Goal: Answer question/provide support: Share knowledge or assist other users

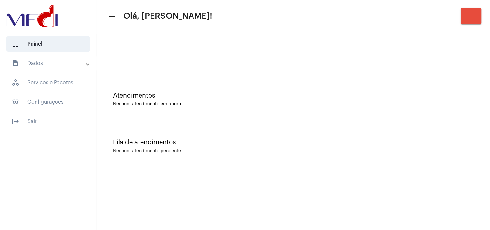
click at [425, 140] on div "Fila de atendimentos" at bounding box center [293, 142] width 361 height 7
click at [393, 75] on div "Atendimentos Nenhum atendimento em aberto." at bounding box center [293, 96] width 387 height 47
click at [450, 128] on div "Fila de atendimentos Nenhum atendimento pendente." at bounding box center [293, 143] width 387 height 47
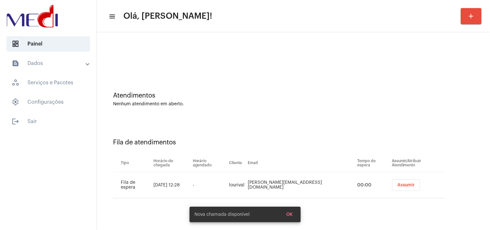
click at [430, 122] on div "Fila de atendimentos Tipo Horário de chegada Horário agendado Cliente Email Tem…" at bounding box center [293, 166] width 387 height 93
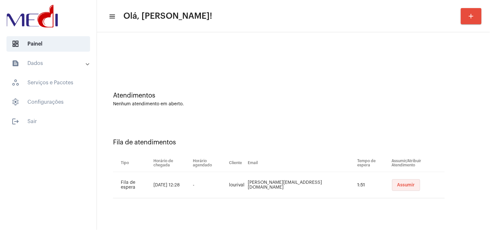
click at [398, 184] on span "Assumir" at bounding box center [407, 185] width 18 height 5
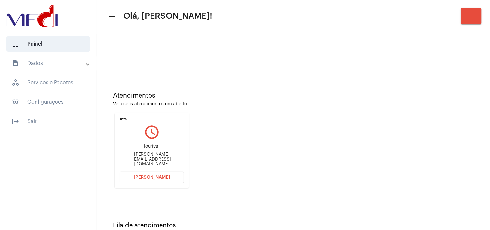
click at [164, 160] on div "jessica.mantober@gmail.com" at bounding box center [152, 159] width 65 height 15
copy mat-card-content "jessica.mantober@gmail.com Abrir Chamada"
click at [153, 175] on span "Abrir Chamada" at bounding box center [152, 177] width 36 height 5
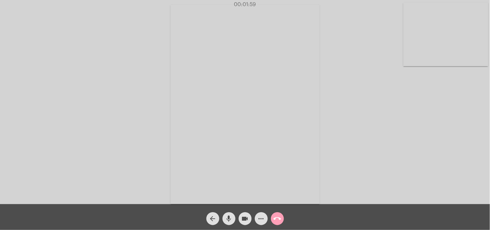
click at [279, 215] on mat-icon "call_end" at bounding box center [278, 219] width 8 height 8
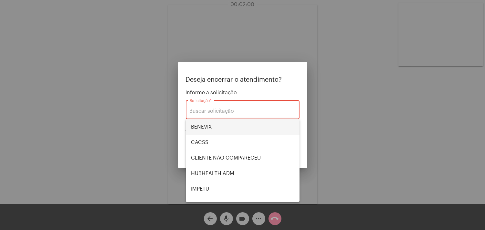
click at [221, 132] on span "BENEVIX" at bounding box center [242, 127] width 103 height 16
type input "BENEVIX"
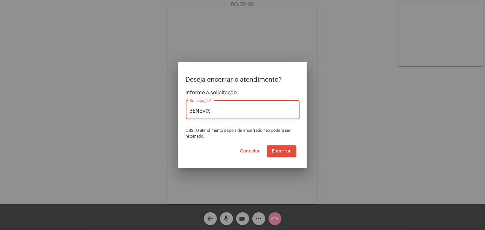
click at [287, 153] on span "Encerrar" at bounding box center [281, 151] width 19 height 5
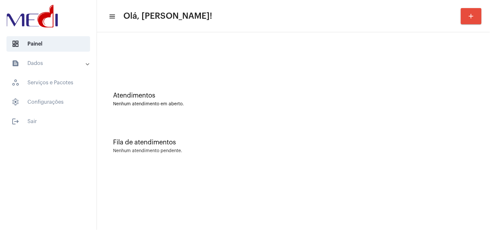
click at [459, 134] on div "Fila de atendimentos Nenhum atendimento pendente." at bounding box center [293, 143] width 387 height 47
click at [423, 88] on div "Atendimentos Nenhum atendimento em aberto." at bounding box center [293, 96] width 387 height 47
click at [458, 106] on div "Nenhum atendimento em aberto." at bounding box center [293, 104] width 361 height 5
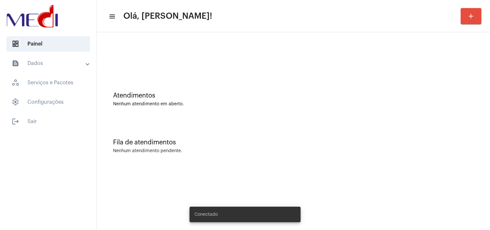
click at [461, 123] on div "Fila de atendimentos Nenhum atendimento pendente." at bounding box center [293, 143] width 387 height 47
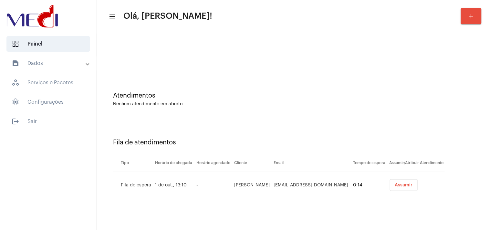
click at [405, 188] on button "Assumir" at bounding box center [404, 185] width 28 height 12
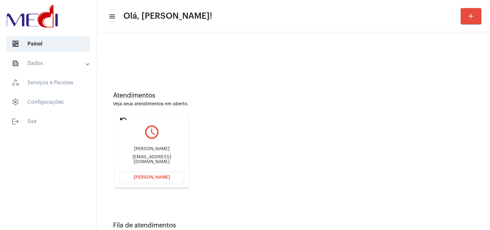
click at [157, 160] on div "vittorsereno1@hotmail.com" at bounding box center [152, 160] width 65 height 10
copy mat-card-content "vittorsereno1@hotmail.com Abrir Chamada"
click at [158, 185] on mat-card "undo query_builder Vittor Sereno vittorsereno1@hotmail.com Abrir Chamada" at bounding box center [152, 150] width 74 height 75
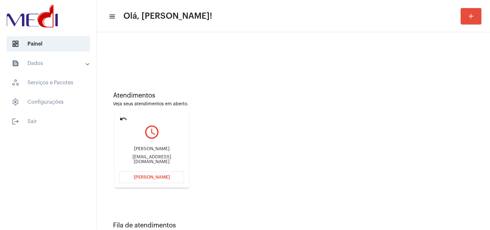
click at [168, 174] on button "Abrir Chamada" at bounding box center [152, 178] width 65 height 12
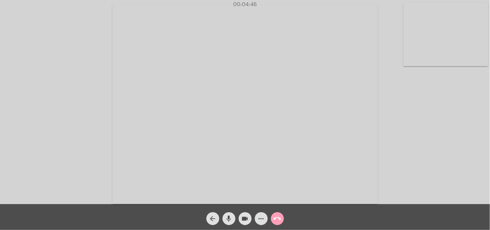
click at [277, 221] on mat-icon "call_end" at bounding box center [278, 219] width 8 height 8
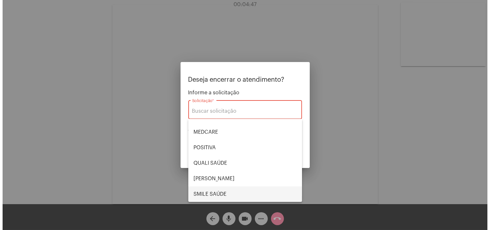
scroll to position [134, 0]
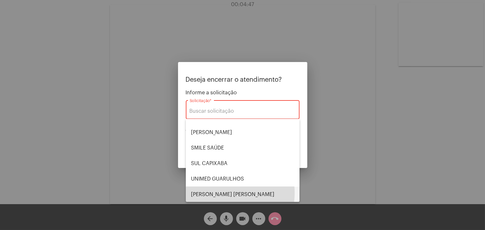
click at [224, 193] on span "VERA CRUZ" at bounding box center [242, 195] width 103 height 16
type input "VERA CRUZ"
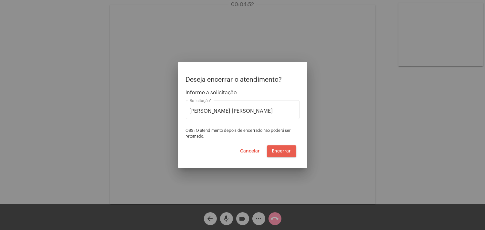
click at [283, 150] on span "Encerrar" at bounding box center [281, 151] width 19 height 5
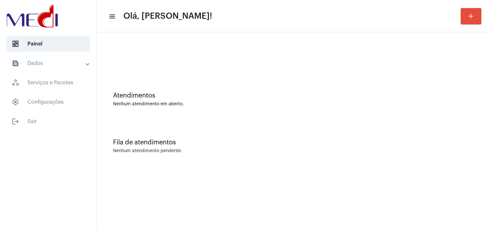
click at [490, 146] on div "Atendimentos Nenhum atendimento em aberto. Fila de atendimentos Nenhum atendime…" at bounding box center [293, 100] width 393 height 137
click at [450, 65] on div at bounding box center [293, 54] width 387 height 37
click at [443, 157] on div "Fila de atendimentos Nenhum atendimento pendente." at bounding box center [293, 143] width 387 height 47
click at [450, 108] on div "Atendimentos Nenhum atendimento em aberto." at bounding box center [293, 96] width 387 height 47
click at [482, 98] on div "Atendimentos Nenhum atendimento em aberto." at bounding box center [293, 96] width 387 height 47
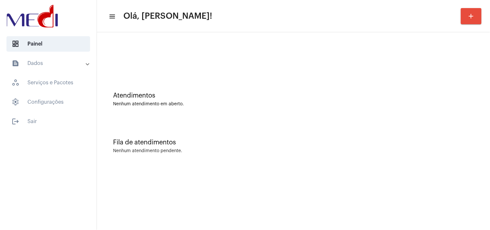
click at [284, 174] on mat-sidenav-content "menu Olá, Karen! add Atendimentos Nenhum atendimento em aberto. Fila de atendim…" at bounding box center [293, 115] width 393 height 230
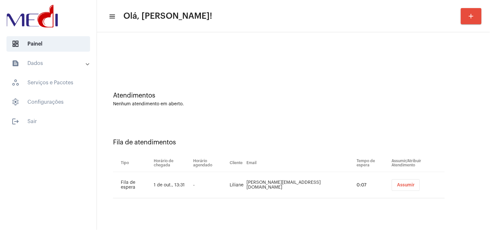
click at [397, 184] on span "Assumir" at bounding box center [406, 185] width 18 height 5
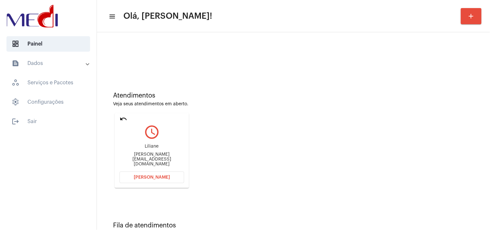
click at [155, 162] on div "Liliane.moraesk@gmail.com" at bounding box center [152, 159] width 65 height 15
copy mat-card-content "Liliane.moraesk@gmail.com Abrir Chamada"
click at [152, 180] on button "Abrir Chamada" at bounding box center [152, 178] width 65 height 12
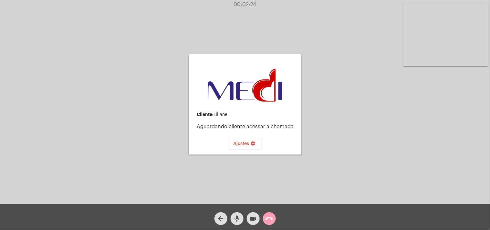
click at [271, 220] on mat-icon "call_end" at bounding box center [270, 219] width 8 height 8
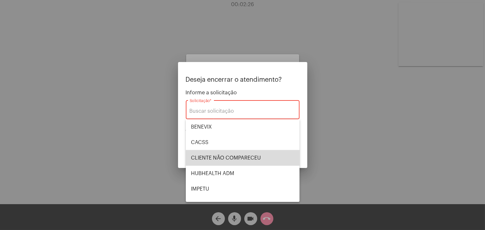
click at [256, 153] on span "CLIENTE NÃO COMPARECEU" at bounding box center [242, 158] width 103 height 16
type input "CLIENTE NÃO COMPARECEU"
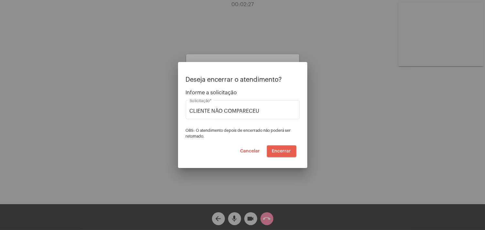
click at [279, 148] on button "Encerrar" at bounding box center [281, 151] width 29 height 12
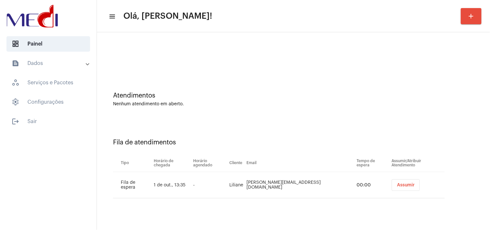
click at [398, 185] on span "Assumir" at bounding box center [406, 185] width 18 height 5
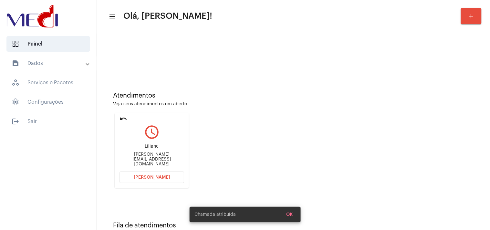
click at [162, 178] on span "Abrir Chamada" at bounding box center [152, 177] width 36 height 5
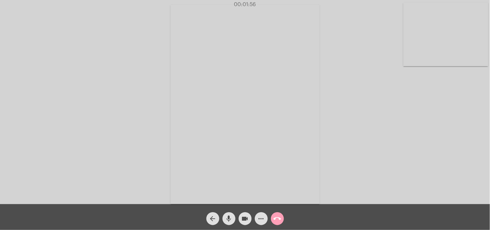
click at [276, 223] on span "call_end" at bounding box center [278, 218] width 8 height 13
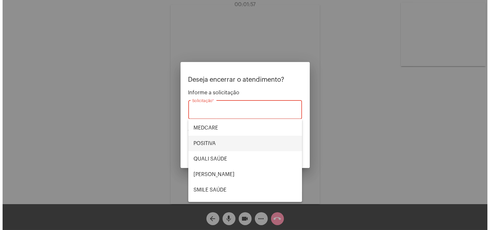
scroll to position [134, 0]
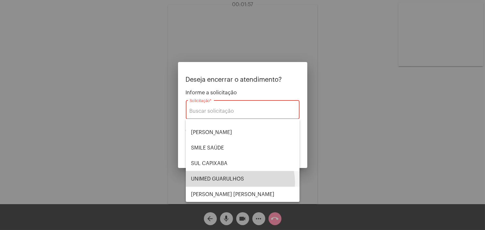
click at [237, 183] on span "UNIMED GUARULHOS" at bounding box center [242, 179] width 103 height 16
type input "UNIMED GUARULHOS"
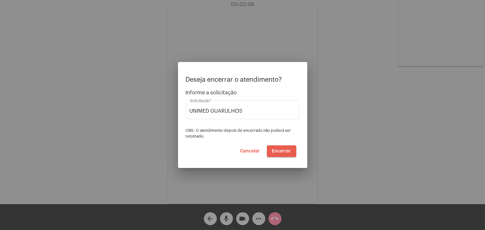
click at [285, 150] on span "Encerrar" at bounding box center [281, 151] width 19 height 5
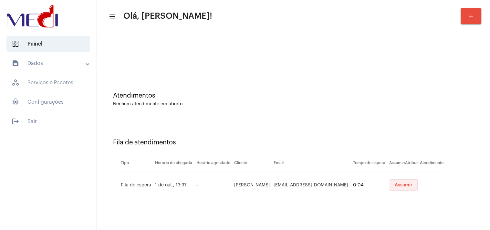
click at [396, 184] on span "Assumir" at bounding box center [404, 185] width 18 height 5
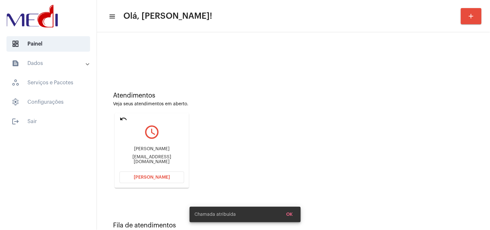
click at [155, 157] on div "amandatomaz974@gmail.com" at bounding box center [152, 160] width 65 height 10
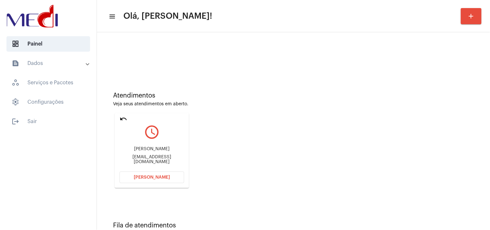
click at [155, 157] on div "amandatomaz974@gmail.com" at bounding box center [152, 160] width 65 height 10
copy mat-card-content "amandatomaz974@gmail.com Abrir Chamada"
click at [175, 173] on button "Abrir Chamada" at bounding box center [152, 178] width 65 height 12
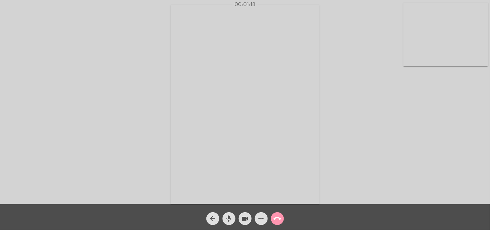
click at [280, 221] on mat-icon "call_end" at bounding box center [278, 219] width 8 height 8
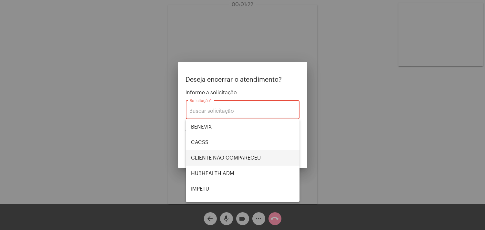
click at [238, 154] on span "CLIENTE NÃO COMPARECEU" at bounding box center [242, 158] width 103 height 16
type input "CLIENTE NÃO COMPARECEU"
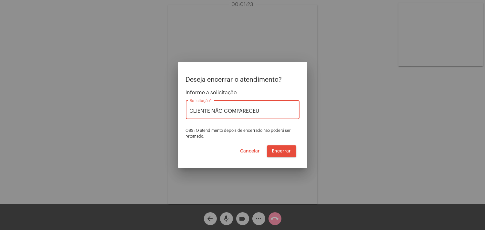
click at [279, 151] on span "Encerrar" at bounding box center [281, 151] width 19 height 5
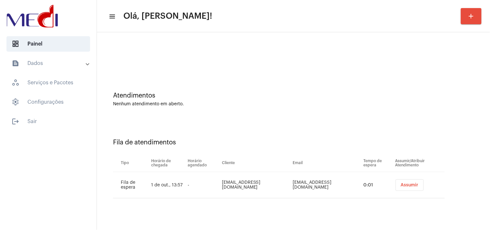
click at [408, 184] on span "Assumir" at bounding box center [410, 185] width 18 height 5
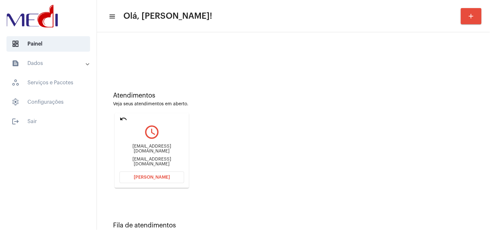
click at [162, 157] on div "lainyritodossantos0311@outlook.com" at bounding box center [152, 162] width 65 height 10
copy mat-card-content "lainyritodossantos0311@outlook.com Abrir Chamada"
click at [136, 175] on button "Abrir Chamada" at bounding box center [152, 178] width 65 height 12
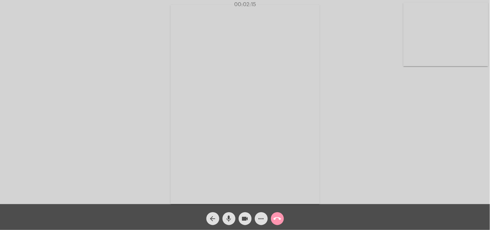
click at [276, 224] on span "call_end" at bounding box center [278, 218] width 8 height 13
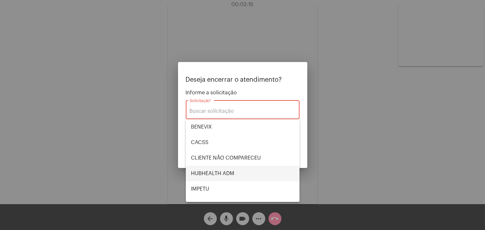
click at [237, 176] on span "HUBHEALTH ADM" at bounding box center [242, 174] width 103 height 16
type input "HUBHEALTH ADM"
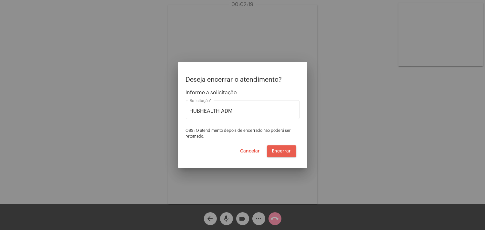
click at [288, 151] on span "Encerrar" at bounding box center [281, 151] width 19 height 5
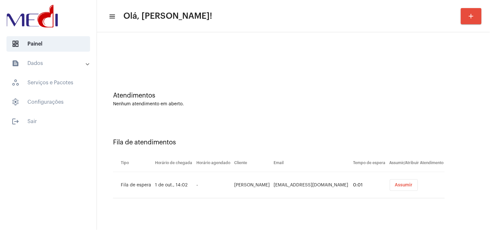
click at [394, 188] on button "Assumir" at bounding box center [404, 185] width 28 height 12
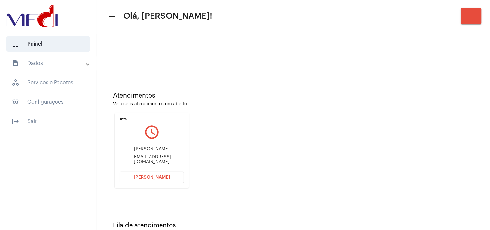
click at [412, 131] on div "Atendimentos Veja seus atendimentos em aberto. undo query_builder Esteffany sou…" at bounding box center [293, 138] width 387 height 130
click at [163, 160] on div "esteffany.isa13@gmail.com" at bounding box center [152, 160] width 65 height 10
copy mat-card-content "esteffany.isa13@gmail.com Abrir Chamada"
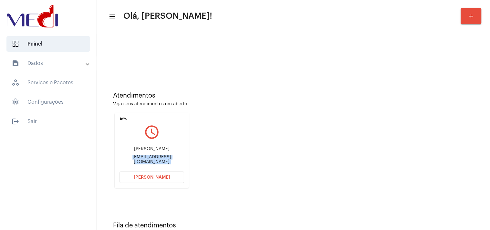
click at [162, 176] on span "Abrir Chamada" at bounding box center [152, 177] width 36 height 5
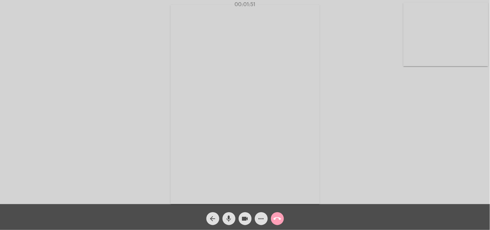
click at [277, 222] on mat-icon "call_end" at bounding box center [278, 219] width 8 height 8
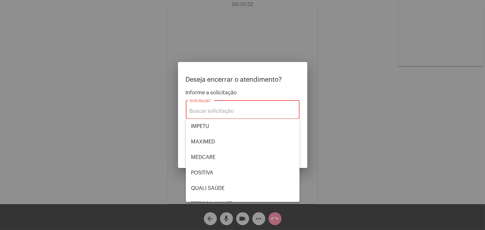
scroll to position [134, 0]
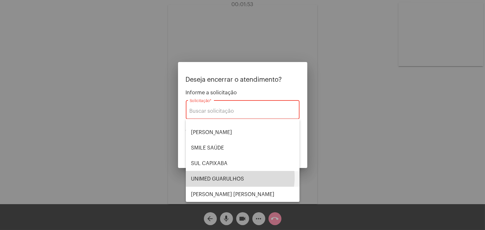
click at [233, 177] on span "UNIMED GUARULHOS" at bounding box center [242, 179] width 103 height 16
type input "UNIMED GUARULHOS"
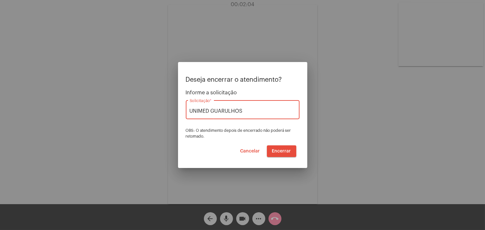
click at [275, 151] on span "Encerrar" at bounding box center [281, 151] width 19 height 5
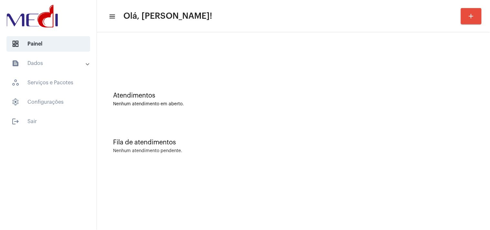
click at [486, 112] on div "Atendimentos Nenhum atendimento em aberto." at bounding box center [293, 96] width 387 height 47
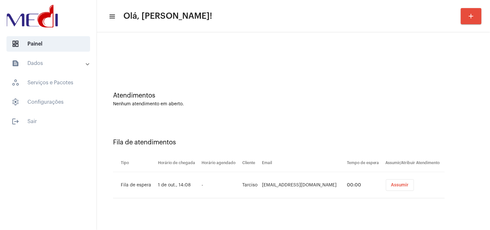
click at [391, 185] on span "Assumir" at bounding box center [400, 185] width 18 height 5
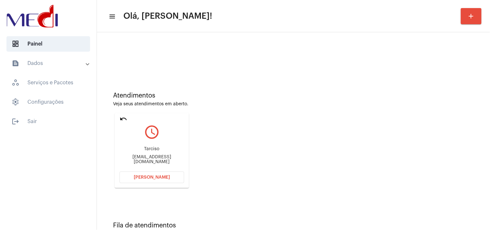
click at [149, 160] on div "Tarcisomj@hotmail.com" at bounding box center [152, 160] width 65 height 10
copy mat-card-content "Tarcisomj@hotmail.com Abrir Chamada"
click at [149, 181] on button "Abrir Chamada" at bounding box center [152, 178] width 65 height 12
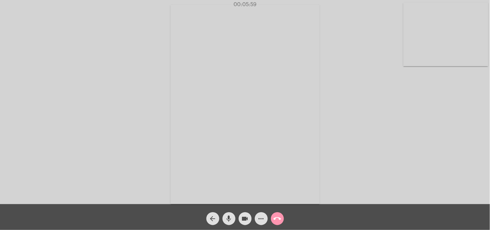
click at [280, 218] on mat-icon "call_end" at bounding box center [278, 219] width 8 height 8
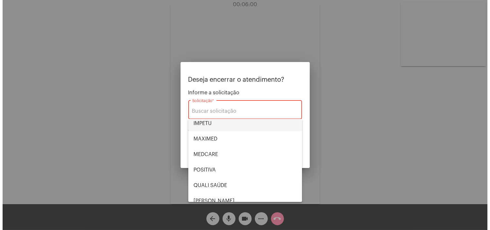
scroll to position [134, 0]
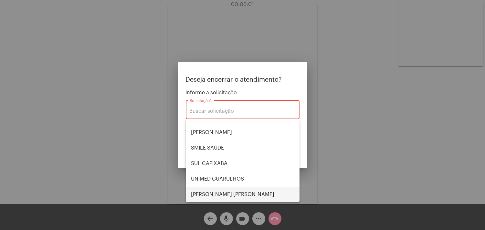
click at [227, 188] on span "[PERSON_NAME] [PERSON_NAME]" at bounding box center [242, 195] width 103 height 16
type input "[PERSON_NAME] [PERSON_NAME]"
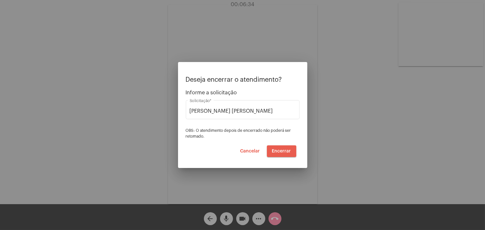
click at [282, 154] on button "Encerrar" at bounding box center [281, 151] width 29 height 12
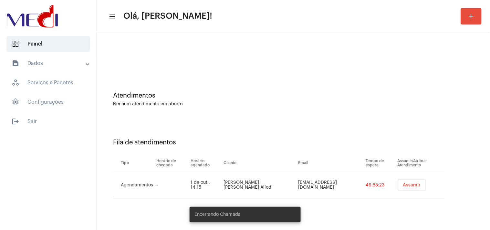
click at [403, 186] on span "Assumir" at bounding box center [412, 185] width 18 height 5
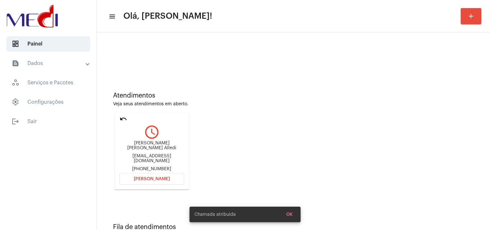
click at [152, 156] on div "angelapedexpoente@gmail.com" at bounding box center [152, 159] width 65 height 10
copy div "angelapedexpoente@gmail.com"
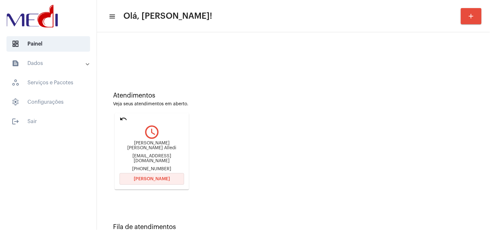
click at [167, 177] on span "[PERSON_NAME]" at bounding box center [152, 179] width 36 height 5
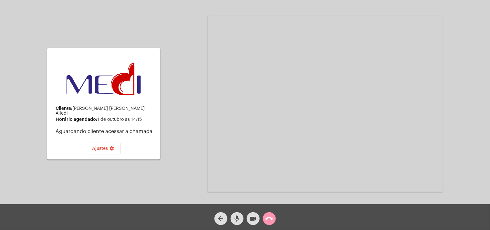
click at [270, 218] on mat-icon "call_end" at bounding box center [270, 219] width 8 height 8
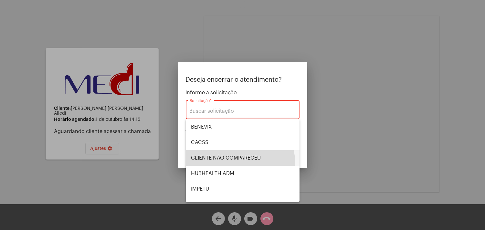
drag, startPoint x: 240, startPoint y: 162, endPoint x: 292, endPoint y: 153, distance: 53.0
click at [240, 161] on span "CLIENTE NÃO COMPARECEU" at bounding box center [242, 158] width 103 height 16
type input "CLIENTE NÃO COMPARECEU"
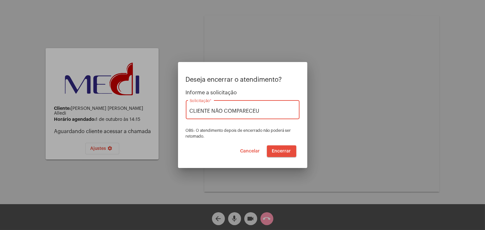
click at [293, 153] on button "Encerrar" at bounding box center [281, 151] width 29 height 12
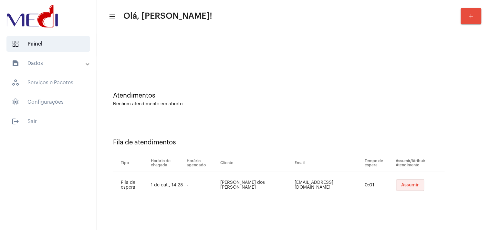
click at [402, 182] on button "Assumir" at bounding box center [411, 185] width 28 height 12
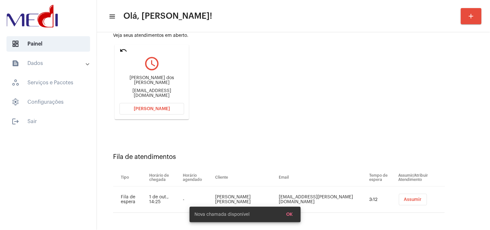
scroll to position [69, 0]
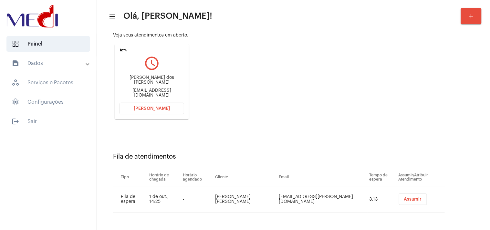
click at [404, 198] on span "Assumir" at bounding box center [413, 199] width 18 height 5
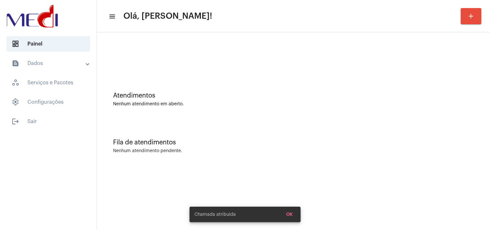
scroll to position [0, 0]
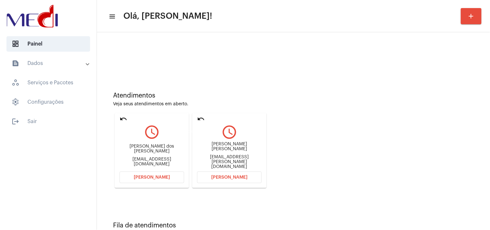
click at [199, 118] on mat-icon "undo" at bounding box center [201, 119] width 8 height 8
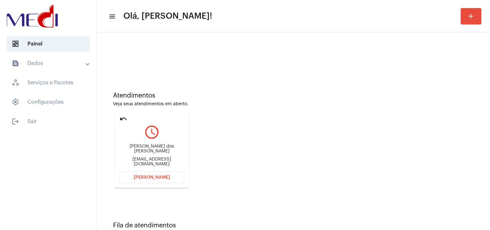
click at [172, 182] on button "Abrir Chamada" at bounding box center [152, 178] width 65 height 12
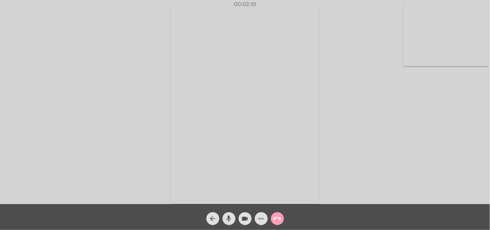
click at [275, 219] on mat-icon "call_end" at bounding box center [278, 219] width 8 height 8
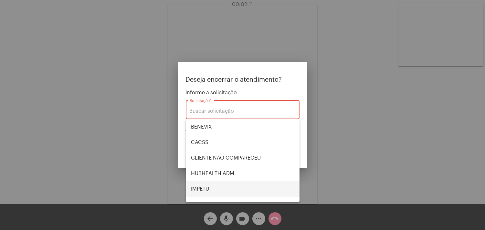
click at [211, 190] on span "IMPETU" at bounding box center [242, 189] width 103 height 16
type input "IMPETU"
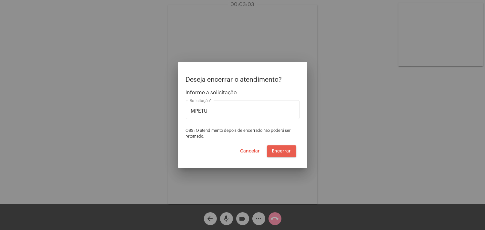
click at [285, 152] on span "Encerrar" at bounding box center [281, 151] width 19 height 5
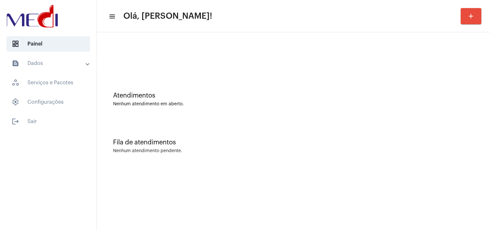
click at [434, 92] on div "Atendimentos" at bounding box center [293, 95] width 361 height 7
click at [311, 149] on div "Nenhum atendimento pendente." at bounding box center [293, 151] width 361 height 5
drag, startPoint x: 331, startPoint y: 94, endPoint x: 432, endPoint y: 88, distance: 101.0
click at [432, 88] on div "Atendimentos Nenhum atendimento em aberto." at bounding box center [293, 96] width 387 height 47
click at [446, 91] on div "Atendimentos Nenhum atendimento em aberto." at bounding box center [293, 96] width 387 height 47
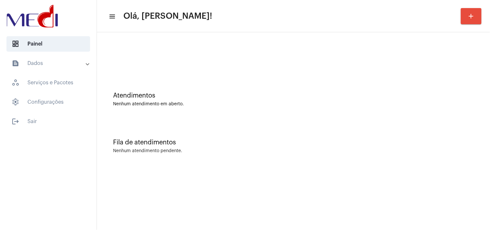
click at [411, 105] on div "Nenhum atendimento em aberto." at bounding box center [293, 104] width 361 height 5
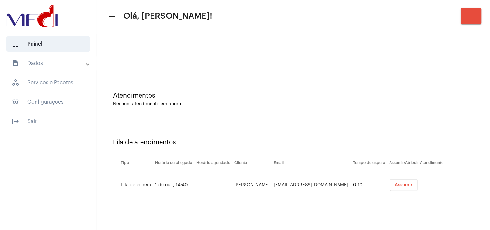
click at [395, 183] on span "Assumir" at bounding box center [404, 185] width 18 height 5
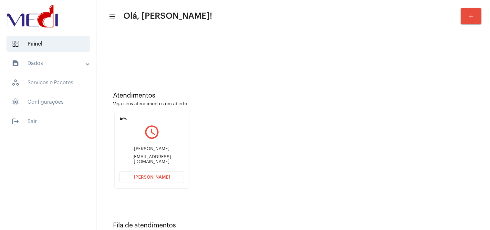
click at [140, 157] on div "pbvaitsman@gmail.com" at bounding box center [152, 160] width 65 height 10
copy mat-card-content "pbvaitsman@gmail.com Abrir Chamada"
click at [170, 178] on button "Abrir Chamada" at bounding box center [152, 178] width 65 height 12
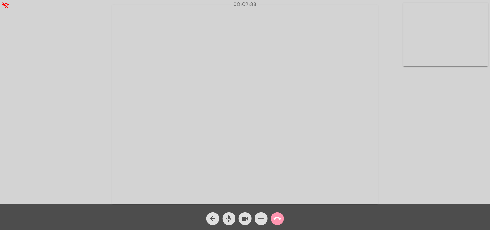
click at [478, 143] on div "Acessando Câmera e Microfone..." at bounding box center [245, 104] width 489 height 204
click at [224, 219] on button "mic" at bounding box center [229, 218] width 13 height 13
click at [228, 218] on mat-icon "mic_off" at bounding box center [229, 219] width 8 height 8
click at [276, 220] on mat-icon "call_end" at bounding box center [278, 219] width 8 height 8
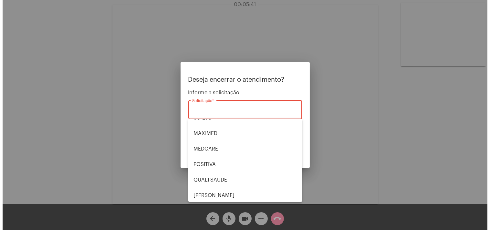
scroll to position [72, 0]
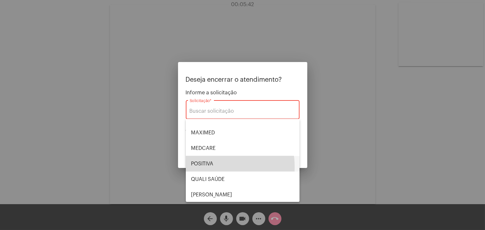
click at [202, 167] on span "POSITIVA" at bounding box center [242, 164] width 103 height 16
type input "POSITIVA"
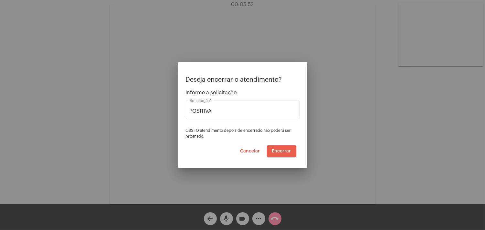
click at [283, 152] on span "Encerrar" at bounding box center [281, 151] width 19 height 5
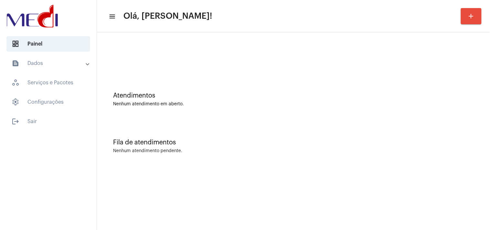
click at [400, 96] on div "Atendimentos" at bounding box center [293, 95] width 361 height 7
click at [482, 96] on div "Atendimentos Nenhum atendimento em aberto." at bounding box center [293, 96] width 387 height 47
click at [421, 104] on div "Nenhum atendimento em aberto." at bounding box center [293, 104] width 361 height 5
click at [353, 114] on div "Atendimentos Nenhum atendimento em aberto." at bounding box center [293, 96] width 387 height 47
click at [463, 100] on div "Atendimentos Nenhum atendimento em aberto." at bounding box center [293, 99] width 361 height 15
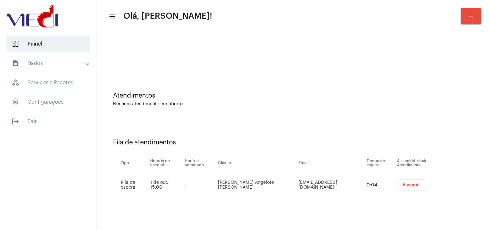
click at [412, 183] on span "Assumir" at bounding box center [412, 185] width 18 height 5
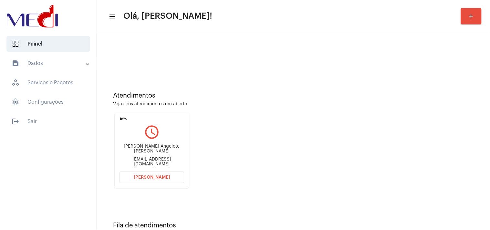
click at [167, 165] on div "[PERSON_NAME] Angelote [PERSON_NAME] [EMAIL_ADDRESS][DOMAIN_NAME]" at bounding box center [152, 155] width 65 height 29
click at [167, 165] on div "Jaqueline Belo Angelote Herzog jaqueangelote@yahoo.com" at bounding box center [152, 155] width 65 height 29
copy mat-card-content "jaqueangelote@yahoo.com Abrir Chamada"
click at [154, 179] on button "Abrir Chamada" at bounding box center [152, 178] width 65 height 12
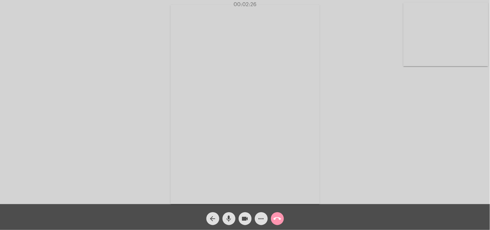
click at [276, 218] on mat-icon "call_end" at bounding box center [278, 219] width 8 height 8
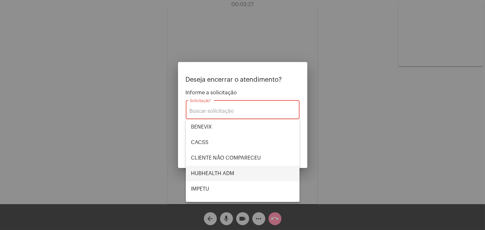
click at [230, 168] on span "HUBHEALTH ADM" at bounding box center [242, 174] width 103 height 16
type input "HUBHEALTH ADM"
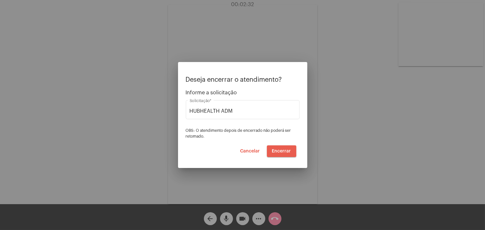
click at [283, 152] on span "Encerrar" at bounding box center [281, 151] width 19 height 5
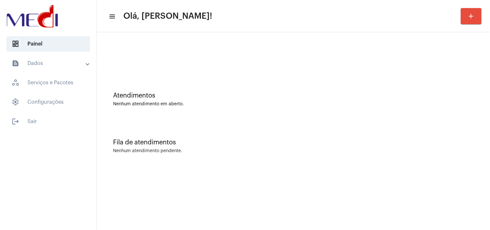
click at [454, 68] on div at bounding box center [293, 54] width 387 height 37
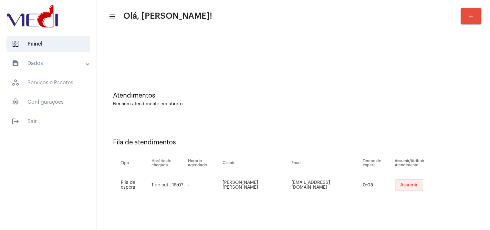
click at [406, 188] on button "Assumir" at bounding box center [410, 185] width 28 height 12
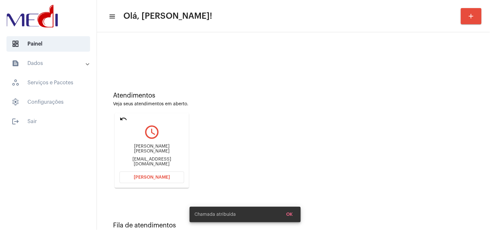
click at [144, 160] on div "fernandajagnow@hotmail.com" at bounding box center [152, 162] width 65 height 10
copy mat-card-content "fernandajagnow@hotmail.com Abrir Chamada"
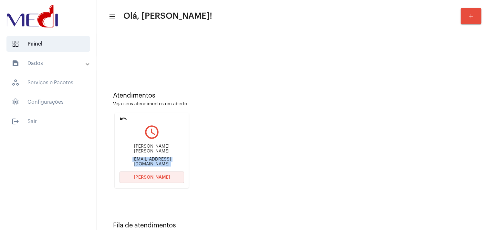
click at [161, 176] on span "Abrir Chamada" at bounding box center [152, 177] width 36 height 5
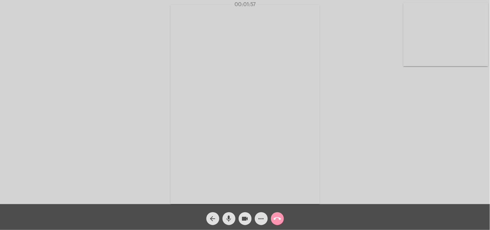
click at [277, 219] on mat-icon "call_end" at bounding box center [278, 219] width 8 height 8
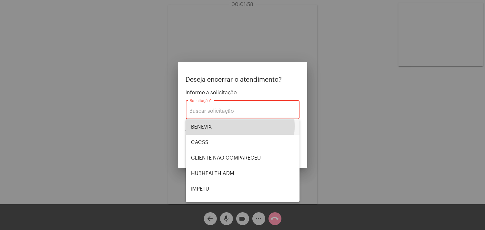
click at [230, 126] on span "BENEVIX" at bounding box center [242, 127] width 103 height 16
type input "BENEVIX"
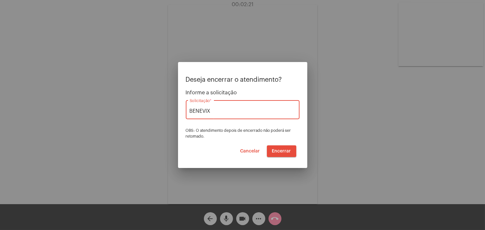
click at [278, 154] on button "Encerrar" at bounding box center [281, 151] width 29 height 12
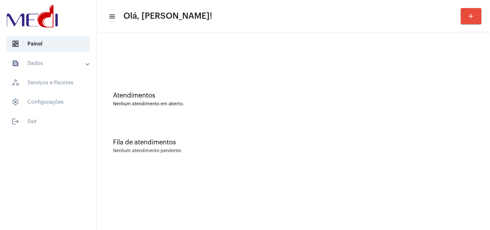
click at [348, 95] on div "Atendimentos" at bounding box center [293, 95] width 361 height 7
click at [412, 137] on div "Fila de atendimentos Nenhum atendimento pendente." at bounding box center [293, 143] width 387 height 47
click at [464, 96] on div "Atendimentos" at bounding box center [293, 95] width 361 height 7
click at [353, 110] on div "Atendimentos Nenhum atendimento em aberto." at bounding box center [293, 96] width 387 height 47
click at [467, 109] on div "Atendimentos Nenhum atendimento em aberto." at bounding box center [293, 96] width 387 height 47
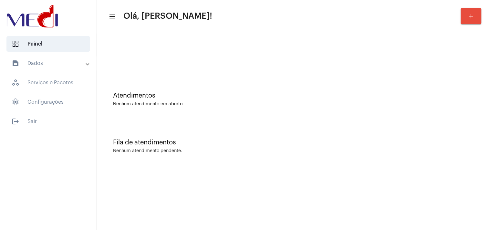
click at [436, 90] on div "Atendimentos Nenhum atendimento em aberto." at bounding box center [293, 96] width 387 height 47
click at [431, 96] on div "Atendimentos" at bounding box center [293, 95] width 361 height 7
click at [366, 97] on div "Atendimentos" at bounding box center [293, 95] width 361 height 7
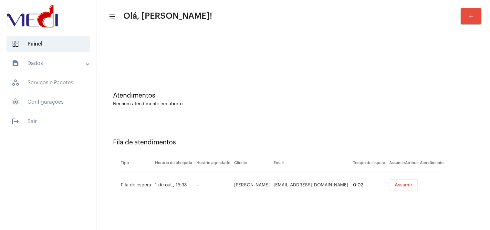
click at [402, 184] on span "Assumir" at bounding box center [404, 185] width 18 height 5
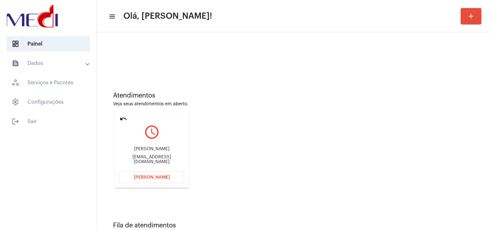
click at [179, 159] on div "dratatianaaguiar.neuro@gmail.com" at bounding box center [152, 160] width 65 height 10
copy mat-card-content "dratatianaaguiar.neuro@gmail.com Abrir Chamada"
click at [173, 178] on button "[PERSON_NAME]" at bounding box center [152, 178] width 65 height 12
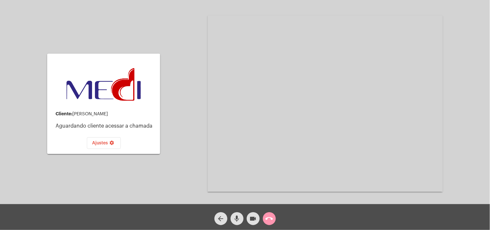
click at [272, 219] on mat-icon "call_end" at bounding box center [270, 219] width 8 height 8
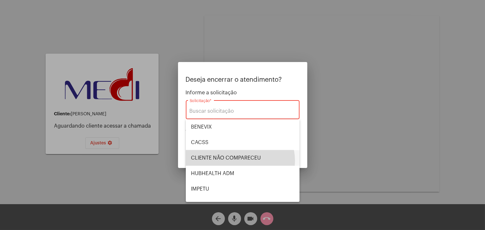
click at [238, 161] on span "CLIENTE NÃO COMPARECEU" at bounding box center [242, 158] width 103 height 16
type input "CLIENTE NÃO COMPARECEU"
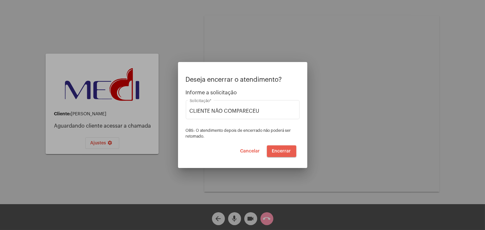
click at [286, 152] on span "Encerrar" at bounding box center [281, 151] width 19 height 5
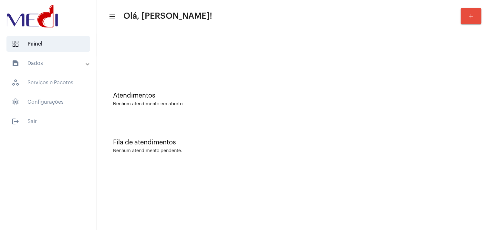
click at [409, 96] on div "Atendimentos" at bounding box center [293, 95] width 361 height 7
click at [439, 91] on div "Atendimentos Nenhum atendimento em aberto." at bounding box center [293, 96] width 387 height 47
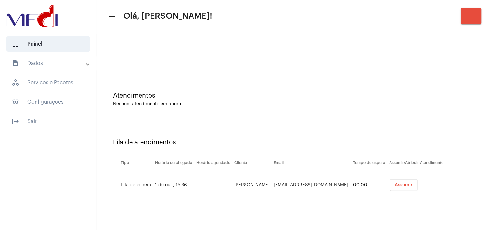
click at [401, 188] on button "Assumir" at bounding box center [404, 185] width 28 height 12
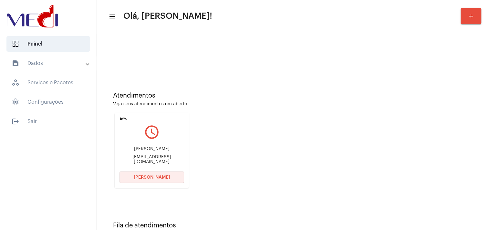
click at [160, 179] on button "[PERSON_NAME]" at bounding box center [152, 178] width 65 height 12
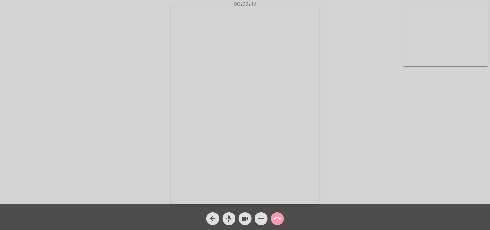
click at [280, 222] on mat-icon "call_end" at bounding box center [278, 219] width 8 height 8
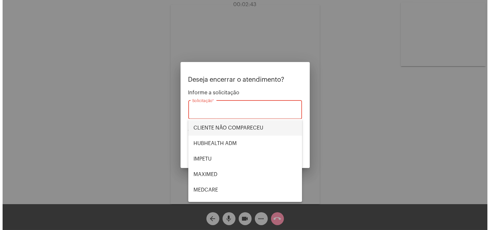
scroll to position [72, 0]
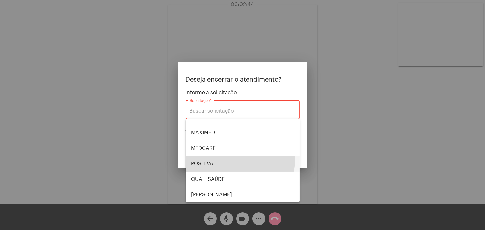
click at [228, 159] on span "POSITIVA" at bounding box center [242, 164] width 103 height 16
type input "POSITIVA"
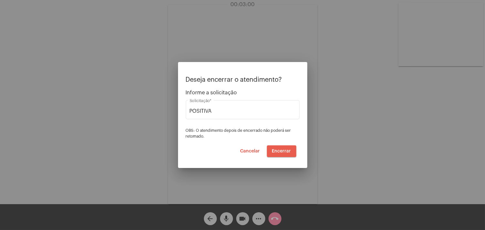
click at [282, 150] on span "Encerrar" at bounding box center [281, 151] width 19 height 5
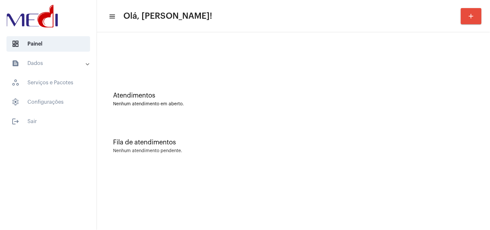
click at [425, 130] on div "Fila de atendimentos Nenhum atendimento pendente." at bounding box center [293, 143] width 387 height 47
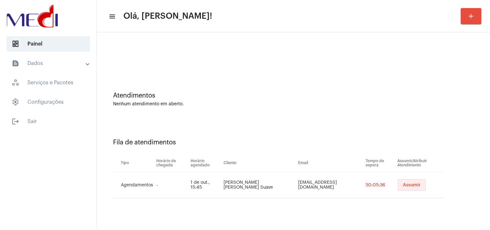
click at [403, 184] on span "Assumir" at bounding box center [412, 185] width 18 height 5
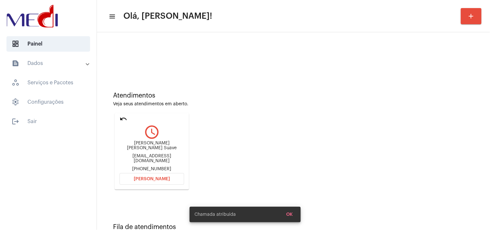
click at [164, 151] on div "Tânia Luzia Suave magnoassessoria@uol.com.br +5527999460685" at bounding box center [152, 156] width 65 height 31
click at [164, 152] on div "Tânia Luzia Suave magnoassessoria@uol.com.br +5527999460685" at bounding box center [152, 156] width 65 height 31
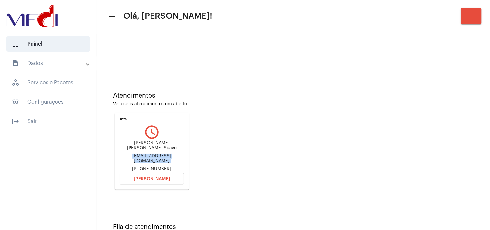
copy div "magnoassessoria@uol.com.br"
click at [142, 177] on span "[PERSON_NAME]" at bounding box center [152, 179] width 36 height 5
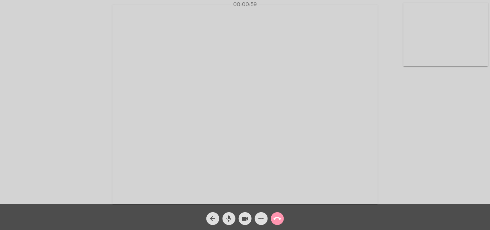
click at [228, 223] on span "mic" at bounding box center [229, 218] width 8 height 13
click at [249, 222] on mat-icon "videocam" at bounding box center [245, 219] width 8 height 8
click at [249, 222] on mat-icon "videocam_off" at bounding box center [245, 219] width 8 height 8
click at [226, 220] on mat-icon "mic_off" at bounding box center [229, 219] width 8 height 8
click at [280, 221] on mat-icon "call_end" at bounding box center [278, 219] width 8 height 8
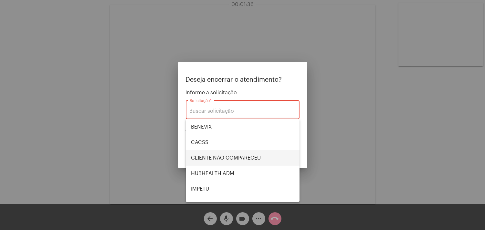
click at [240, 154] on span "CLIENTE NÃO COMPARECEU" at bounding box center [242, 158] width 103 height 16
type input "CLIENTE NÃO COMPARECEU"
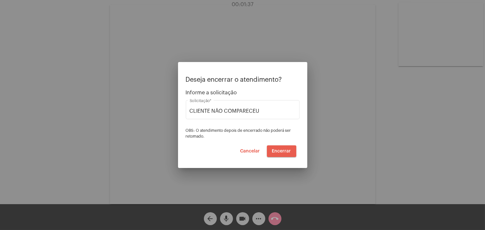
click at [282, 153] on span "Encerrar" at bounding box center [281, 151] width 19 height 5
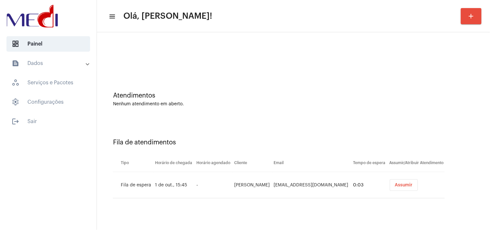
click at [395, 183] on span "Assumir" at bounding box center [404, 185] width 18 height 5
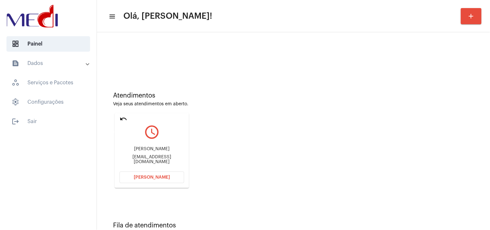
click at [123, 116] on mat-icon "undo" at bounding box center [124, 119] width 8 height 8
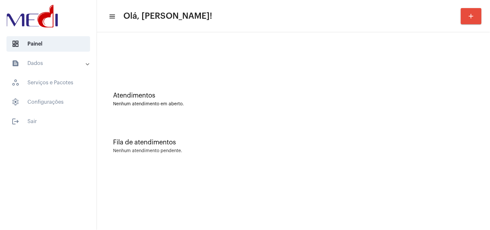
click at [361, 95] on div "Atendimentos" at bounding box center [293, 95] width 361 height 7
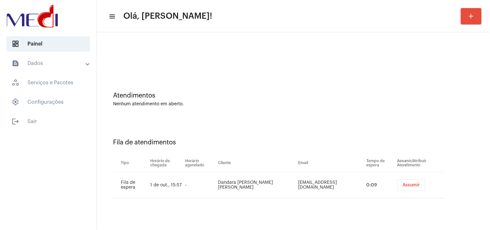
click at [403, 182] on button "Assumir" at bounding box center [412, 185] width 28 height 12
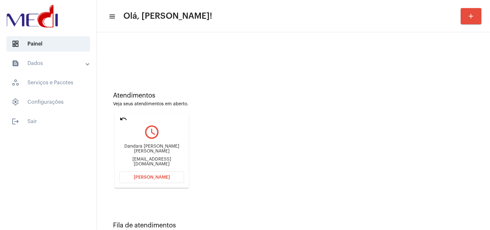
click at [160, 159] on div "[EMAIL_ADDRESS][DOMAIN_NAME]" at bounding box center [152, 162] width 65 height 10
copy mat-card-content "[EMAIL_ADDRESS][DOMAIN_NAME] [PERSON_NAME]"
click at [151, 176] on span "[PERSON_NAME]" at bounding box center [152, 177] width 36 height 5
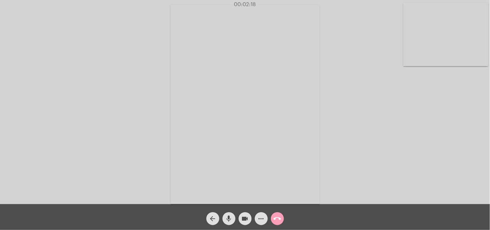
click at [276, 216] on mat-icon "call_end" at bounding box center [278, 219] width 8 height 8
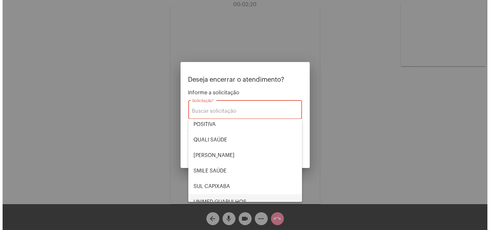
scroll to position [98, 0]
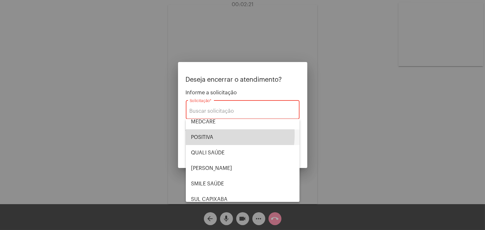
click at [206, 134] on span "POSITIVA" at bounding box center [242, 138] width 103 height 16
type input "POSITIVA"
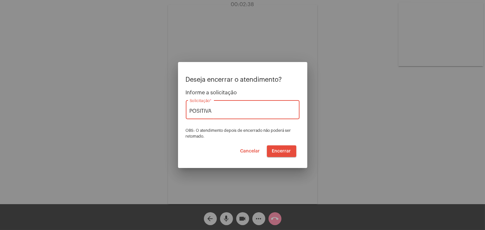
click at [289, 149] on span "Encerrar" at bounding box center [281, 151] width 19 height 5
